Goal: Transaction & Acquisition: Purchase product/service

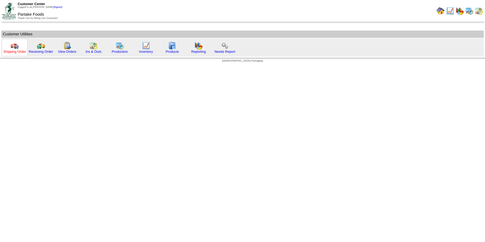
click at [18, 53] on link "Shipping Order" at bounding box center [14, 52] width 23 height 4
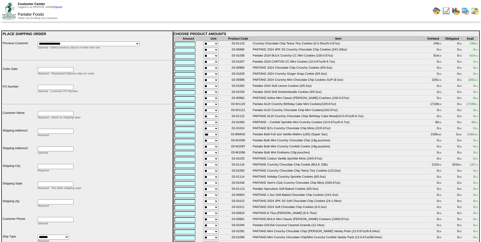
drag, startPoint x: 244, startPoint y: 56, endPoint x: 231, endPoint y: 56, distance: 13.1
click at [231, 56] on td "03-01008" at bounding box center [238, 57] width 28 height 6
copy td "03-01008"
drag, startPoint x: 245, startPoint y: 82, endPoint x: 231, endPoint y: 82, distance: 13.9
click at [231, 82] on td "03-00986" at bounding box center [238, 81] width 28 height 6
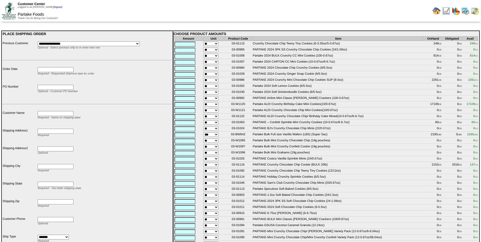
copy td "03-00986"
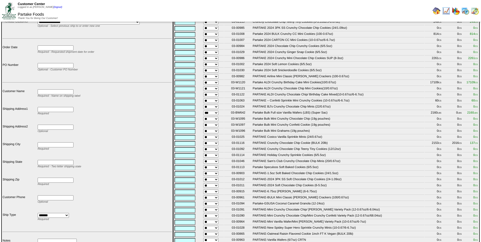
scroll to position [14, 0]
